Goal: Task Accomplishment & Management: Use online tool/utility

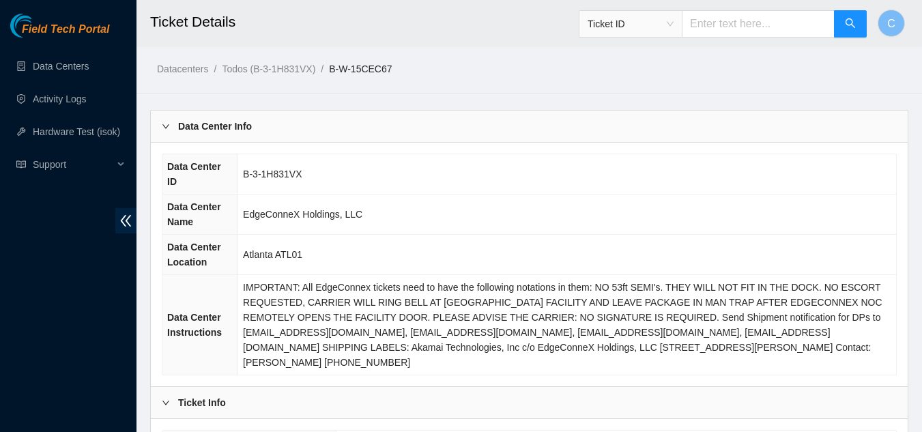
click at [191, 125] on b "Data Center Info" at bounding box center [215, 126] width 74 height 15
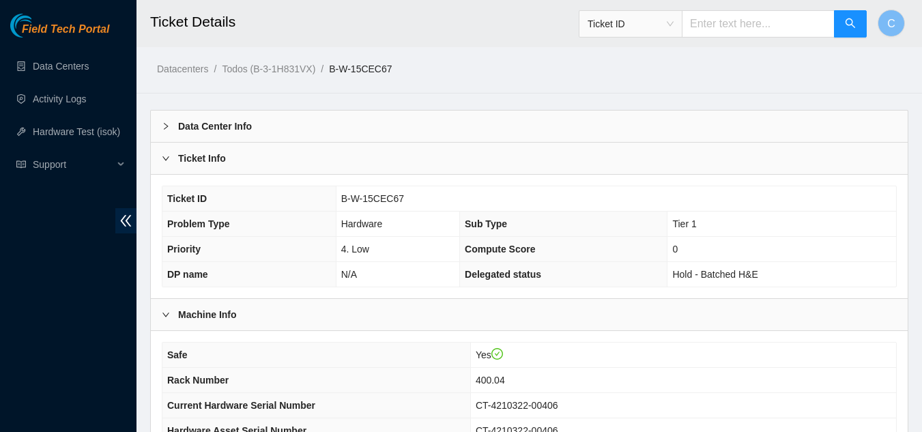
click at [196, 149] on div "Ticket Info" at bounding box center [529, 158] width 757 height 31
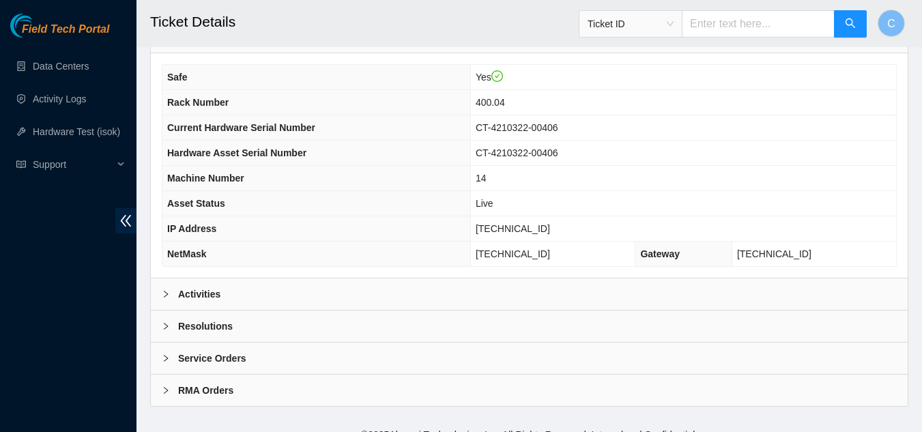
scroll to position [171, 0]
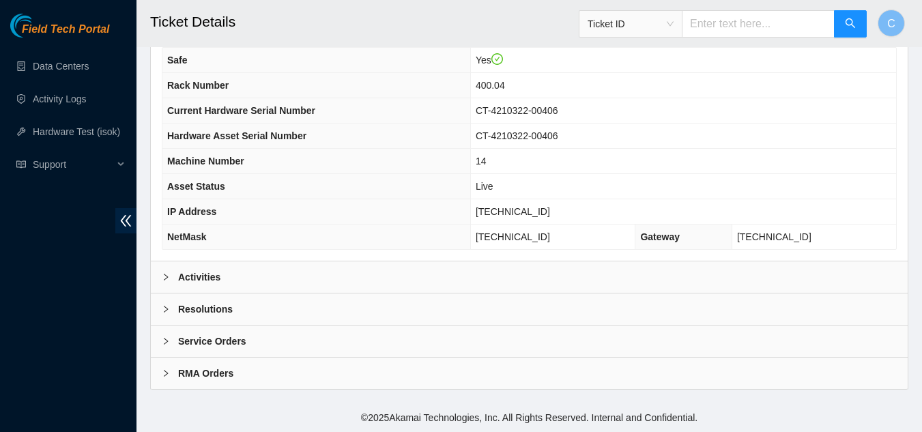
click at [364, 267] on div "Activities" at bounding box center [529, 276] width 757 height 31
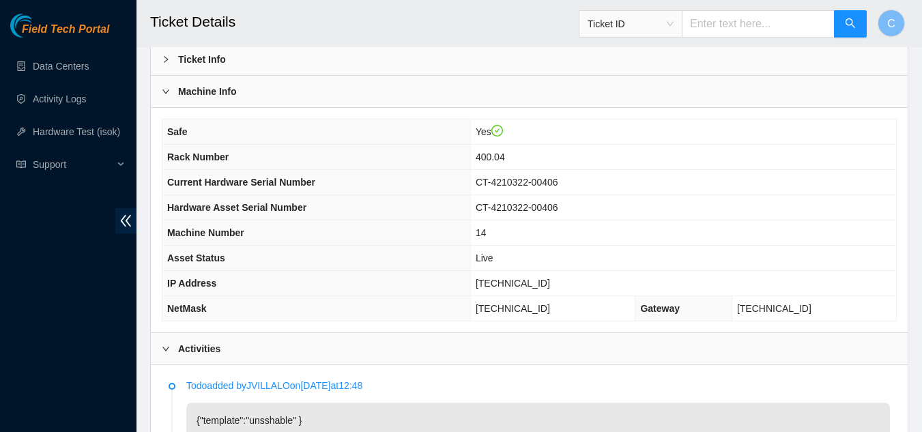
scroll to position [34, 0]
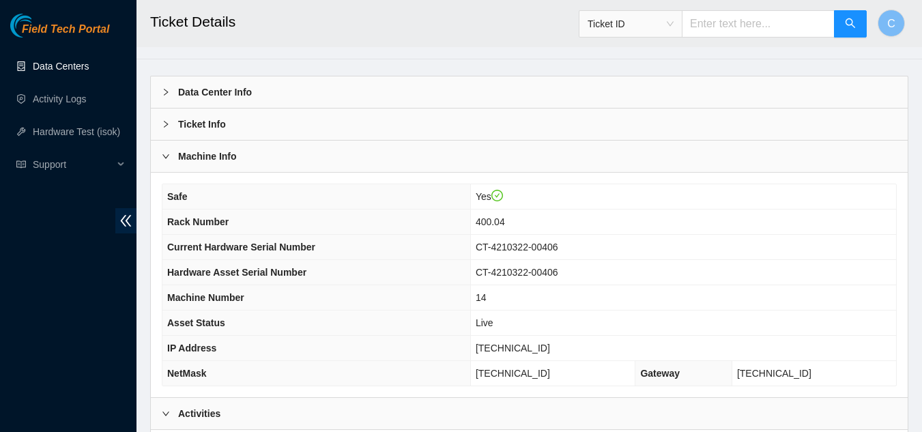
click at [68, 61] on link "Data Centers" at bounding box center [61, 66] width 56 height 11
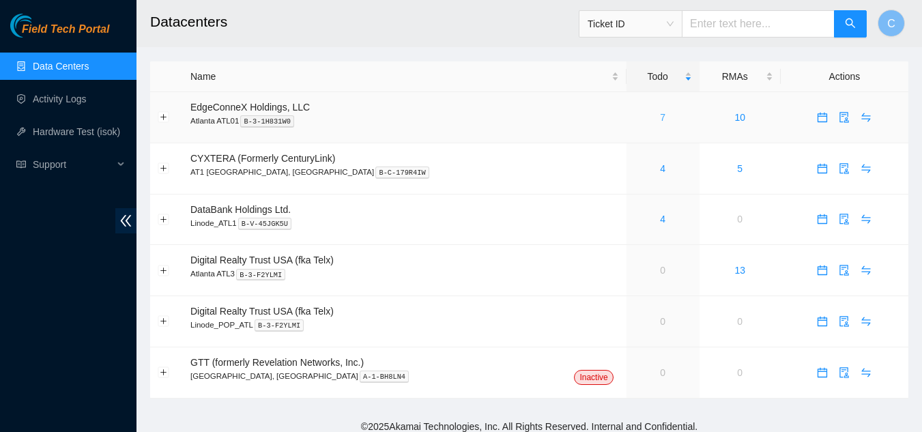
click at [660, 114] on link "7" at bounding box center [662, 117] width 5 height 11
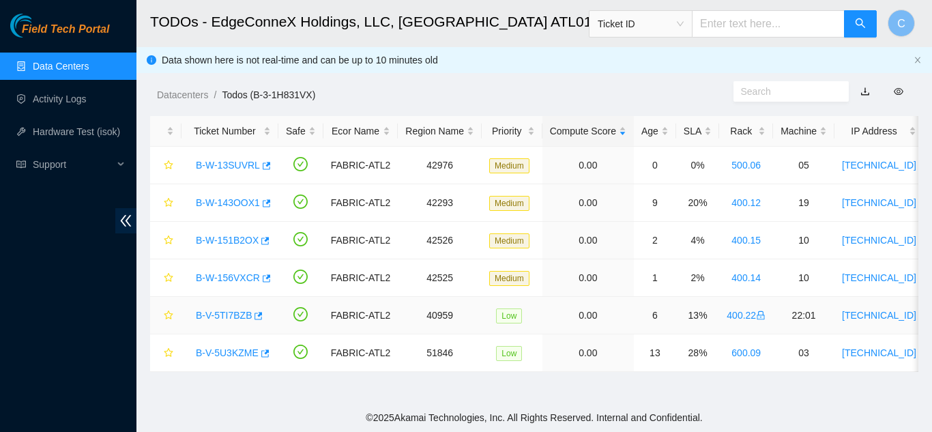
click at [232, 317] on link "B-V-5TI7BZB" at bounding box center [224, 315] width 56 height 11
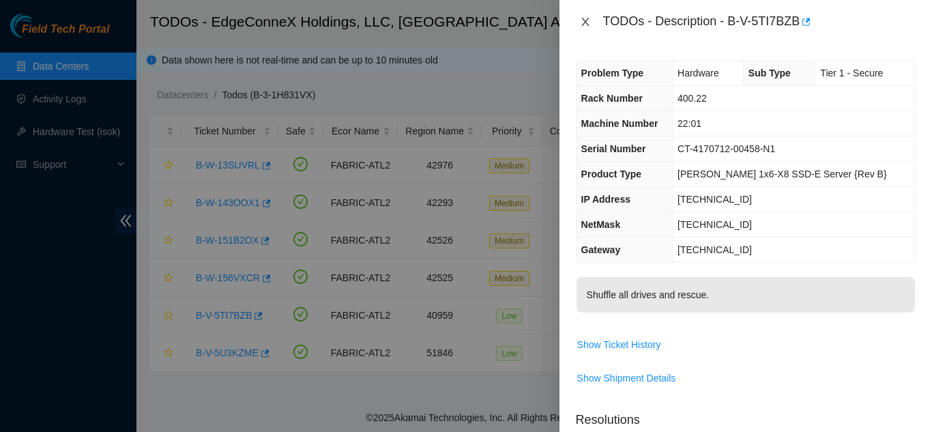
click at [587, 24] on icon "close" at bounding box center [585, 22] width 8 height 8
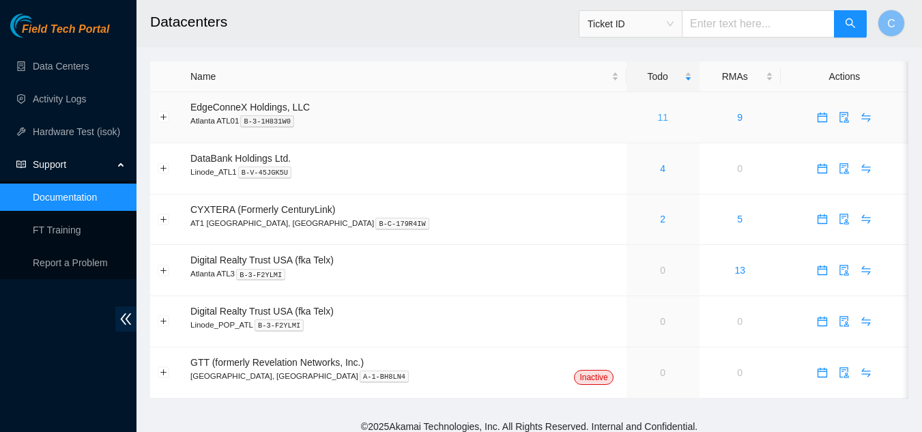
click at [657, 120] on link "11" at bounding box center [662, 117] width 11 height 11
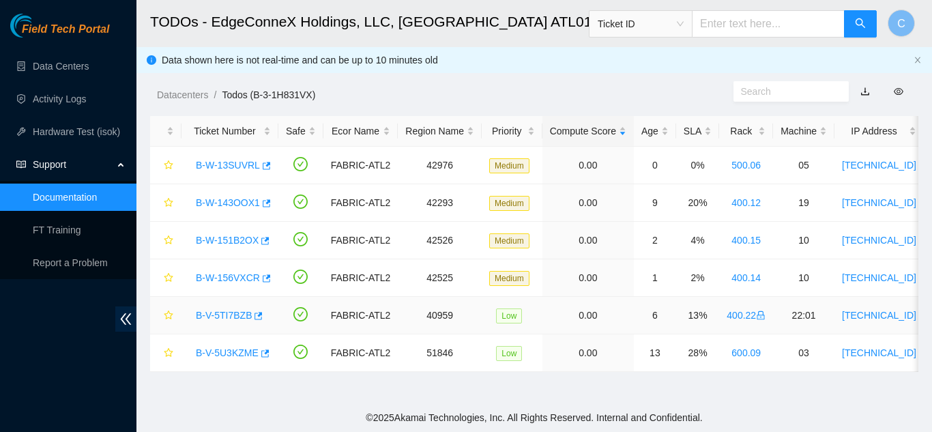
click at [227, 314] on link "B-V-5TI7BZB" at bounding box center [224, 315] width 56 height 11
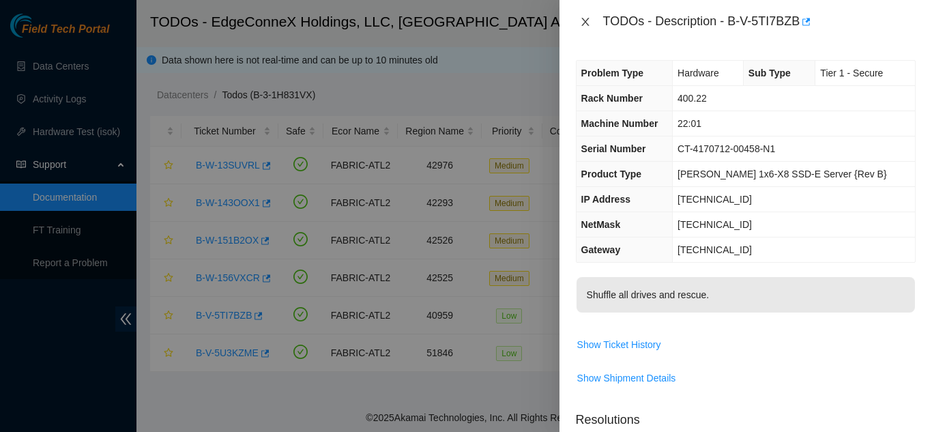
click at [588, 20] on icon "close" at bounding box center [585, 21] width 11 height 11
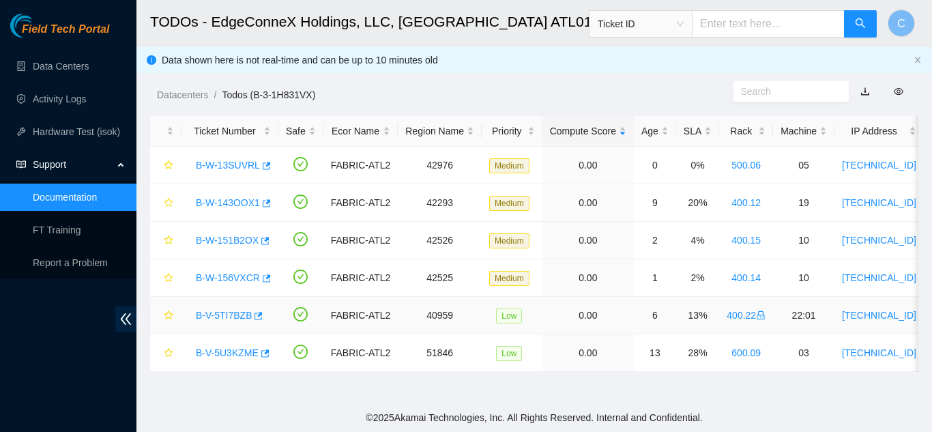
click at [220, 310] on link "B-V-5TI7BZB" at bounding box center [224, 315] width 56 height 11
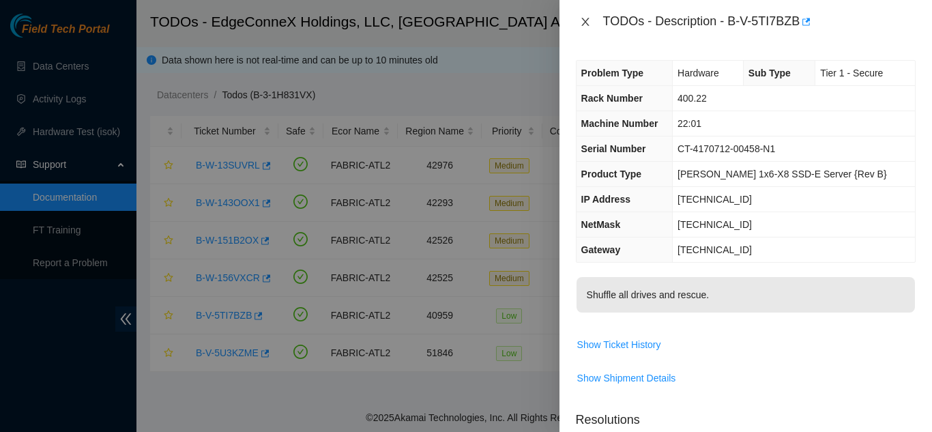
click at [583, 16] on icon "close" at bounding box center [585, 21] width 11 height 11
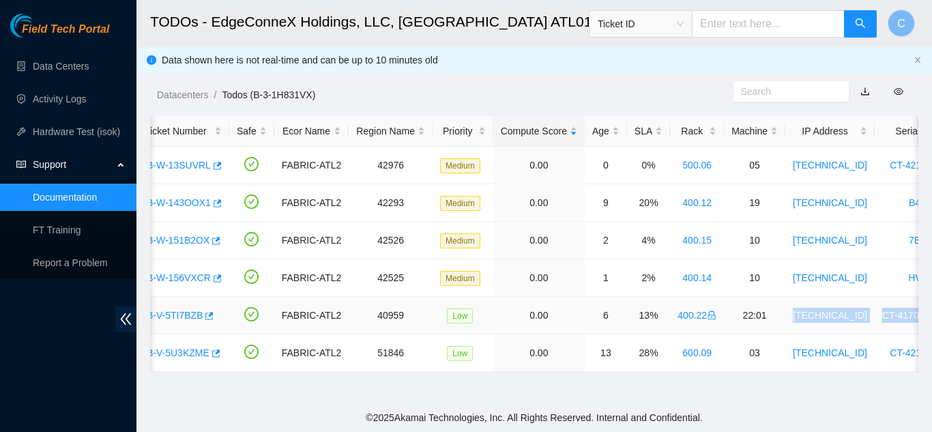
drag, startPoint x: 841, startPoint y: 319, endPoint x: 914, endPoint y: 318, distance: 73.7
click at [914, 318] on tr "B-V-5TI7BZB FABRIC-ATL2 40959 Low 0.00 6 13% 400.22 22:01 23.77.200.175 CT-4170…" at bounding box center [704, 316] width 1206 height 38
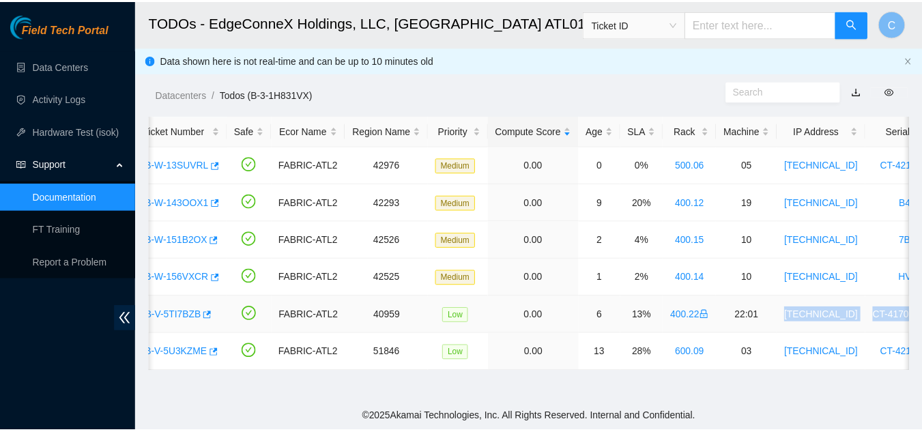
scroll to position [0, 111]
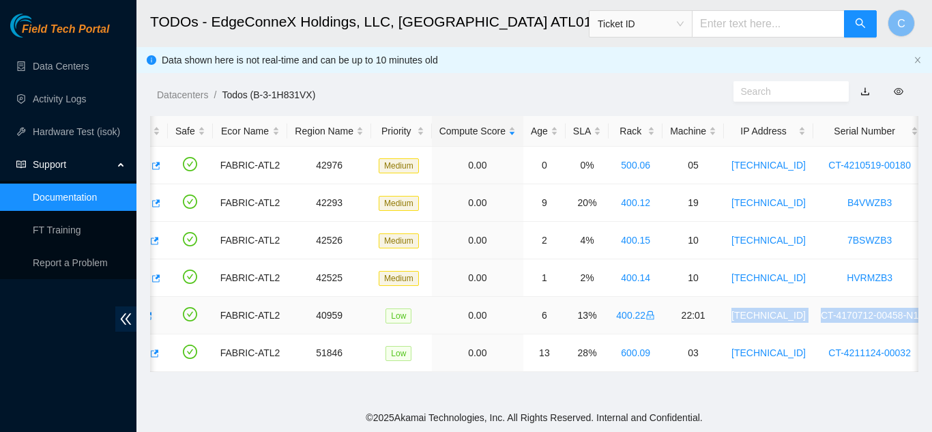
click at [772, 324] on td "[TECHNICAL_ID]" at bounding box center [768, 316] width 89 height 38
drag, startPoint x: 792, startPoint y: 314, endPoint x: 729, endPoint y: 314, distance: 62.8
click at [729, 314] on td "[TECHNICAL_ID]" at bounding box center [768, 316] width 89 height 38
copy link "[TECHNICAL_ID]"
click at [56, 104] on link "Activity Logs" at bounding box center [60, 98] width 54 height 11
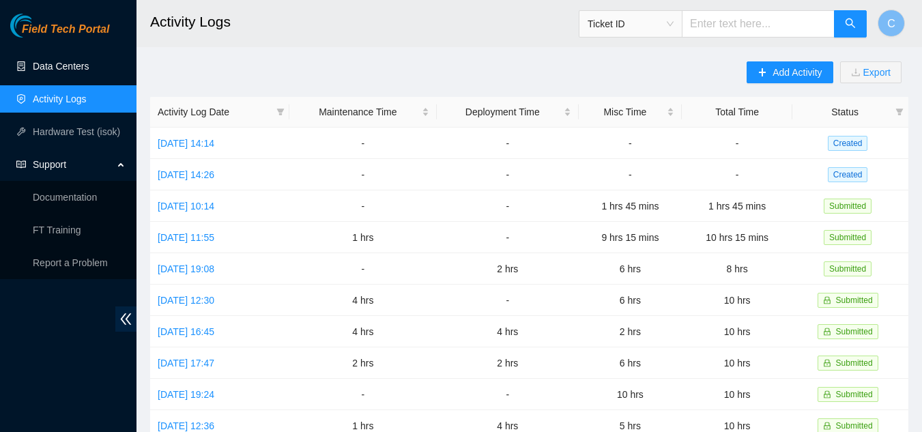
click at [49, 69] on link "Data Centers" at bounding box center [61, 66] width 56 height 11
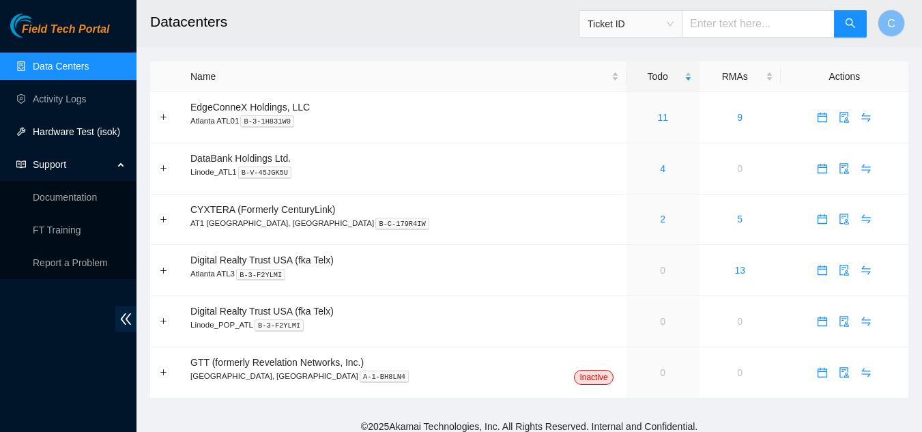
drag, startPoint x: 105, startPoint y: 130, endPoint x: 99, endPoint y: 126, distance: 7.4
click at [104, 130] on link "Hardware Test (isok)" at bounding box center [76, 131] width 87 height 11
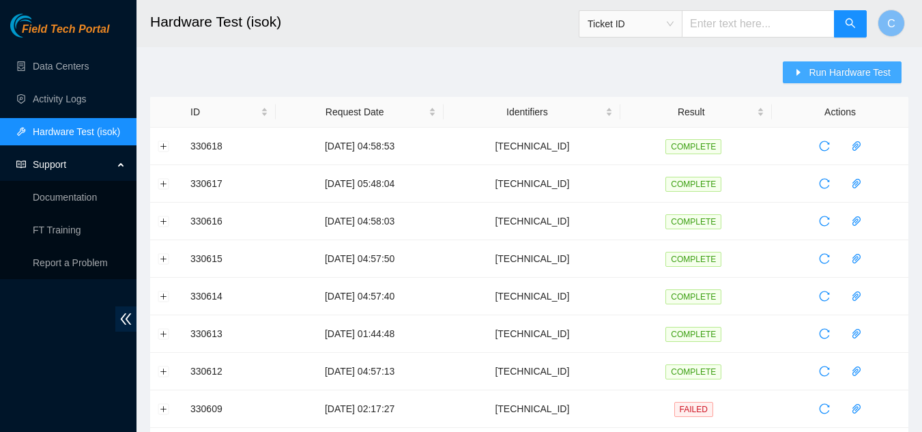
click at [872, 72] on span "Run Hardware Test" at bounding box center [849, 72] width 82 height 15
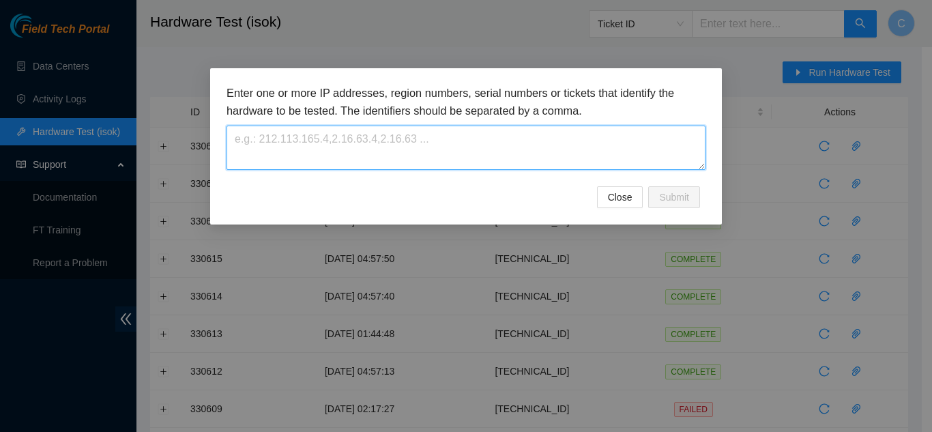
paste textarea "[TECHNICAL_ID]"
type textarea "[TECHNICAL_ID]"
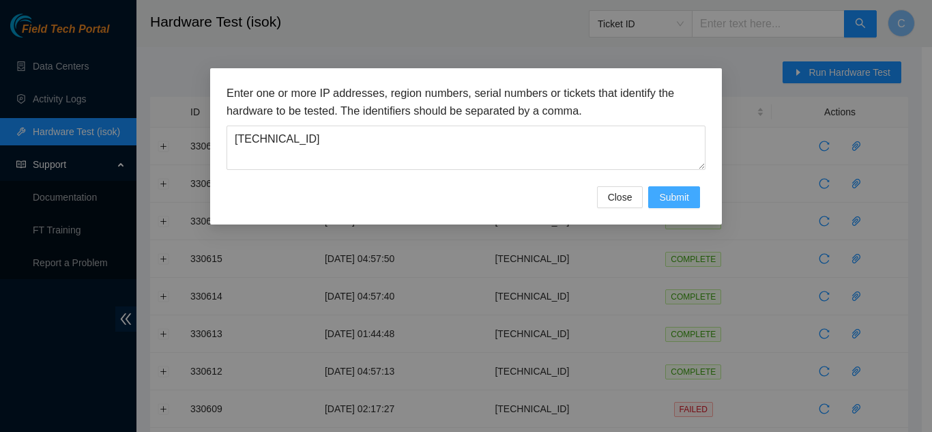
click at [682, 194] on span "Submit" at bounding box center [674, 197] width 30 height 15
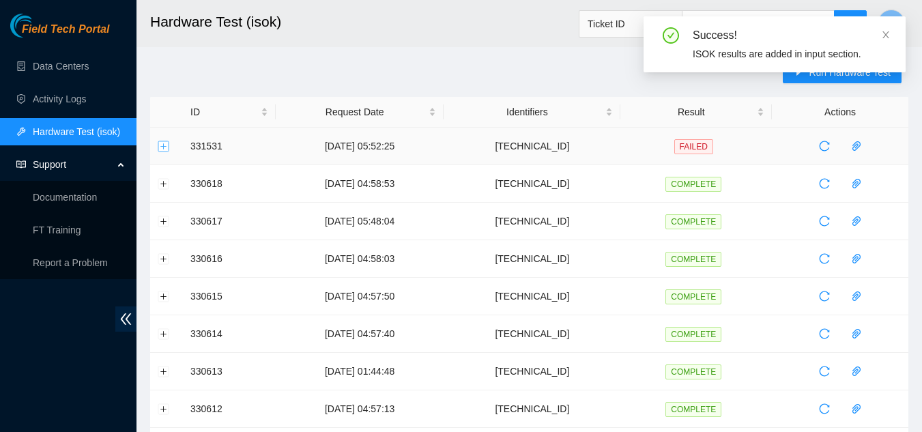
click at [159, 143] on button "Expand row" at bounding box center [163, 146] width 11 height 11
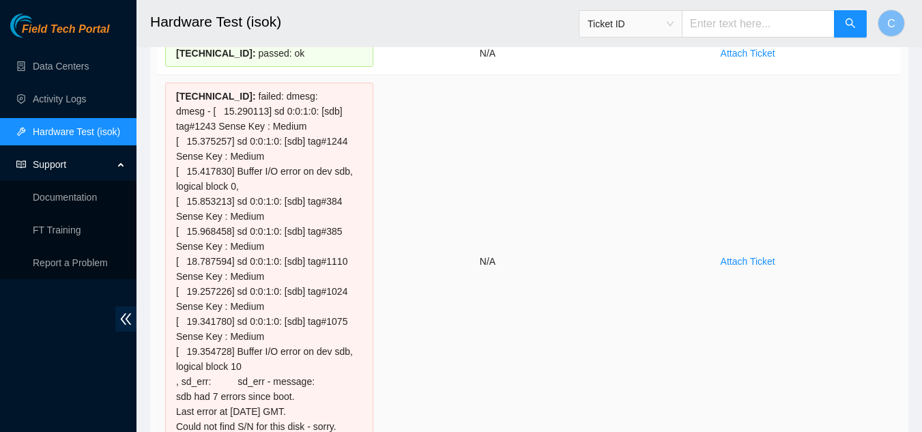
scroll to position [136, 0]
